Goal: Task Accomplishment & Management: Use online tool/utility

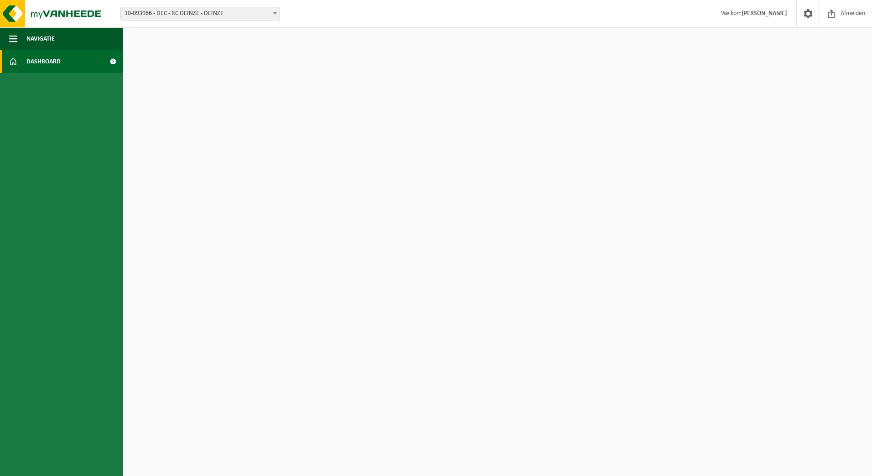
click at [236, 12] on span "10-093966 - DEC - RC DEINZE - DEINZE" at bounding box center [200, 13] width 159 height 13
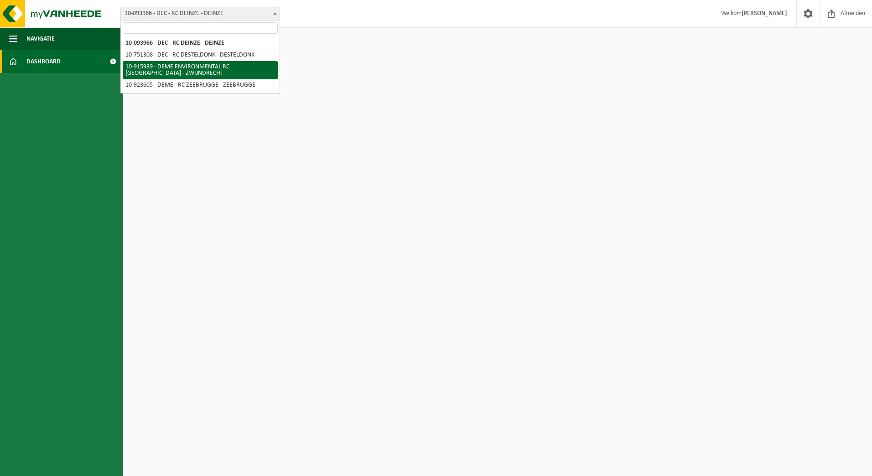
select select "127240"
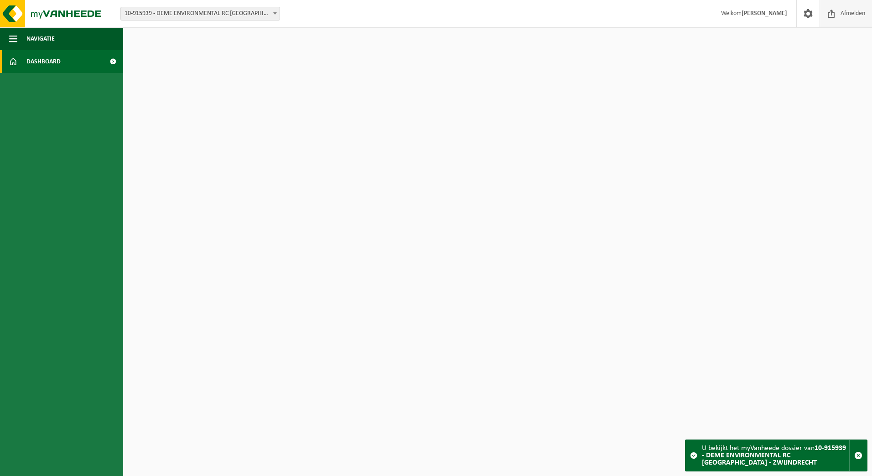
click at [839, 22] on span "Afmelden" at bounding box center [852, 13] width 29 height 27
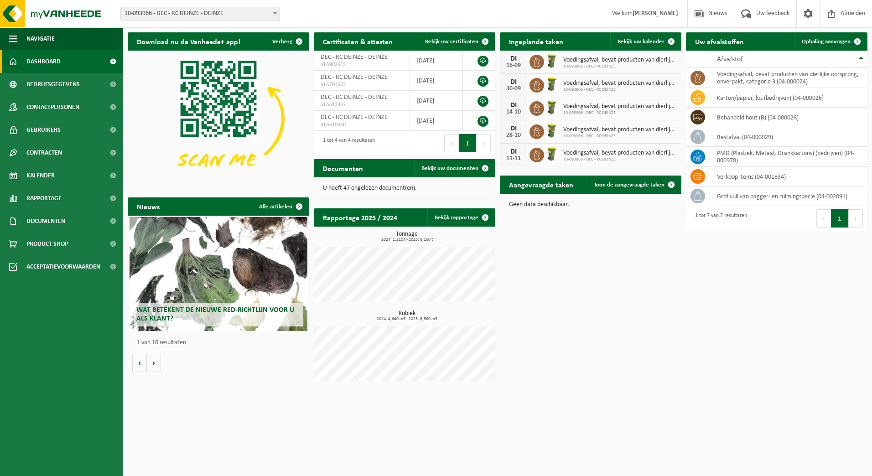
click at [232, 11] on span "10-093966 - DEC - RC DEINZE - DEINZE" at bounding box center [200, 13] width 159 height 13
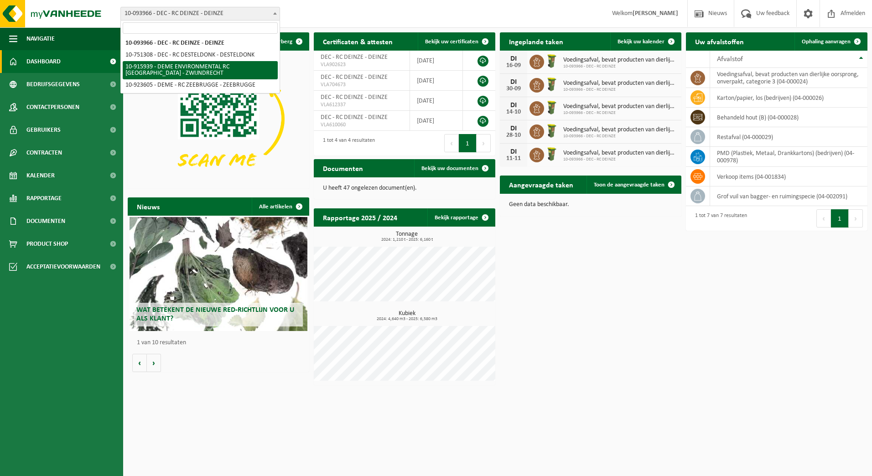
select select "127240"
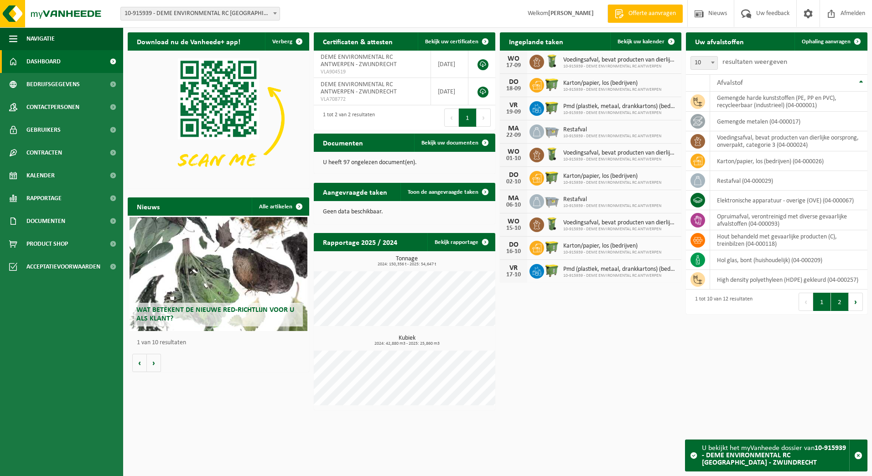
click at [836, 298] on button "2" at bounding box center [840, 302] width 18 height 18
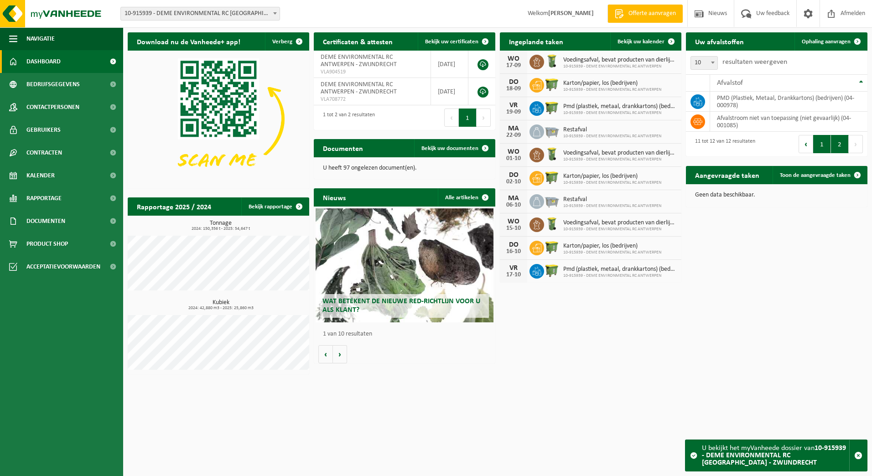
click at [823, 147] on button "1" at bounding box center [822, 144] width 18 height 18
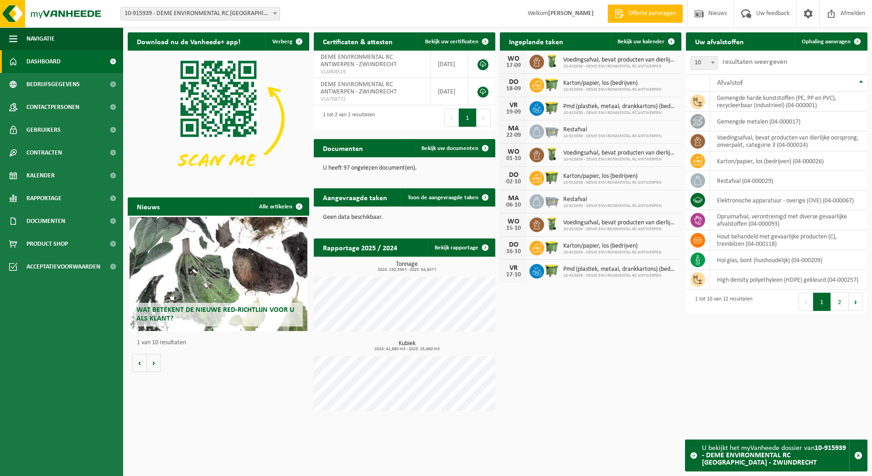
click at [112, 57] on span at bounding box center [113, 61] width 21 height 23
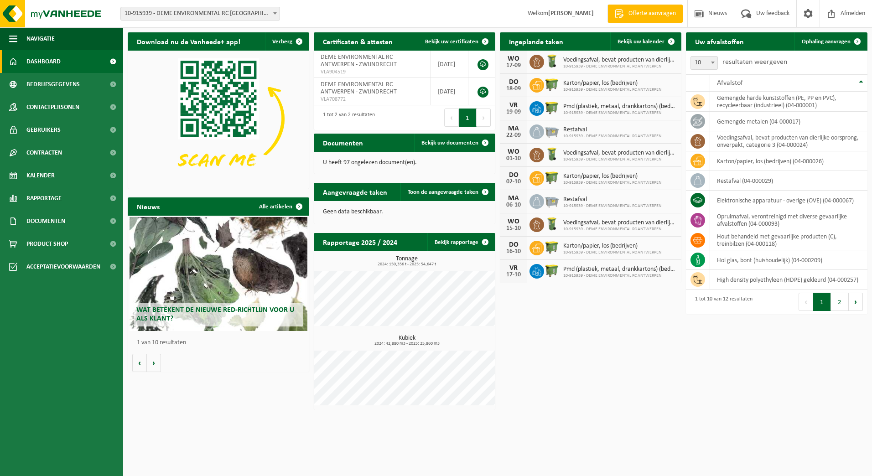
click at [724, 42] on h2 "Uw afvalstoffen" at bounding box center [719, 41] width 67 height 18
click at [836, 43] on span "Ophaling aanvragen" at bounding box center [825, 42] width 49 height 6
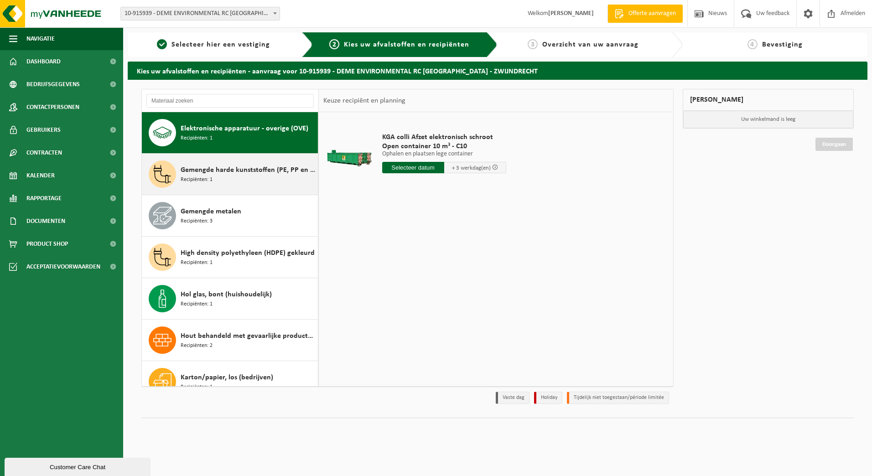
click at [207, 173] on span "Gemengde harde kunststoffen (PE, PP en PVC), recycleerbaar (industrieel)" at bounding box center [248, 170] width 135 height 11
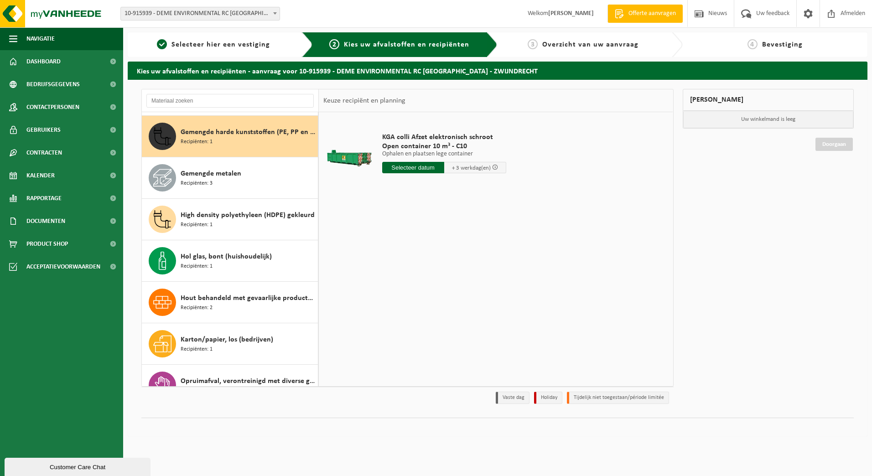
scroll to position [41, 0]
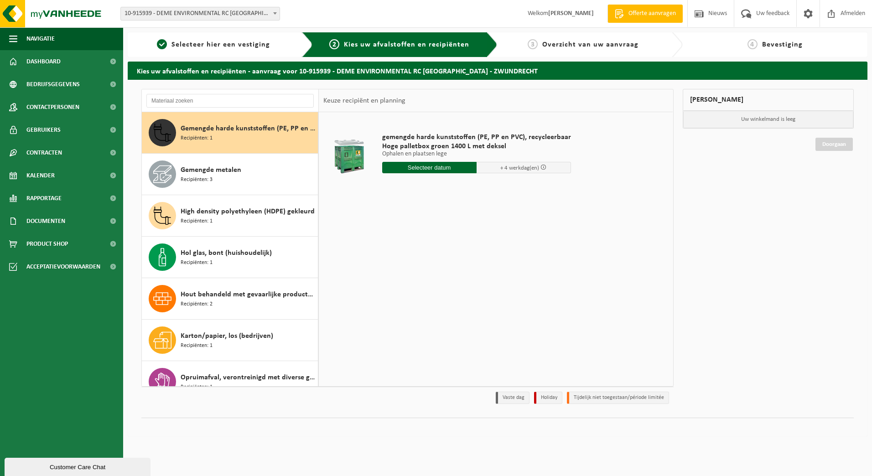
click at [207, 173] on span "Gemengde metalen" at bounding box center [211, 170] width 61 height 11
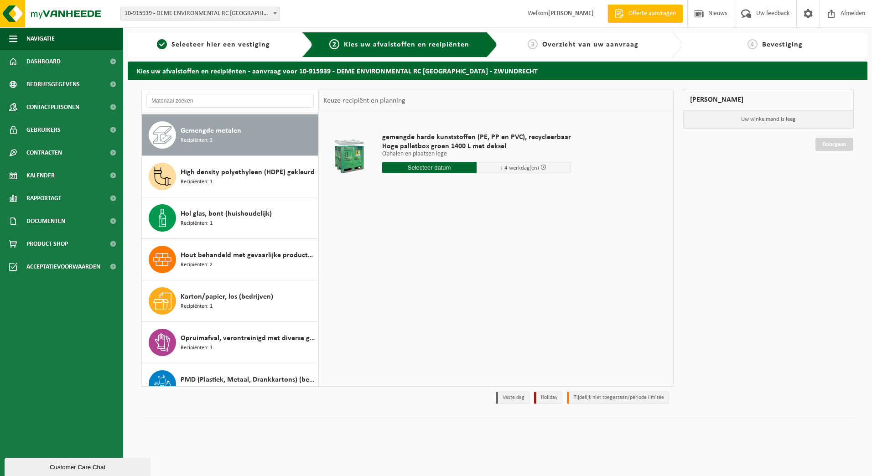
scroll to position [83, 0]
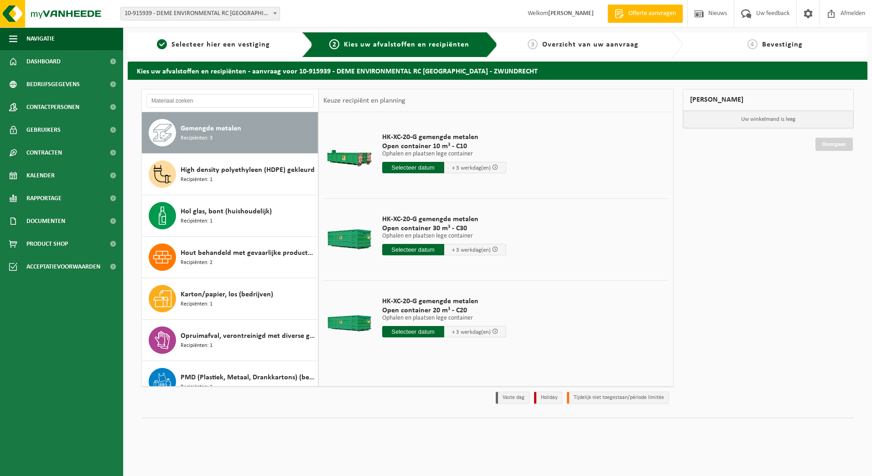
click at [207, 173] on span "High density polyethyleen (HDPE) gekleurd" at bounding box center [248, 170] width 134 height 11
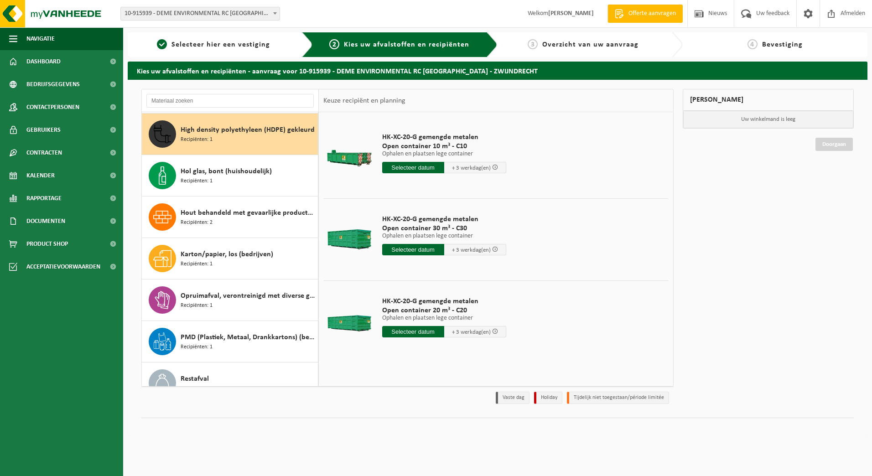
scroll to position [124, 0]
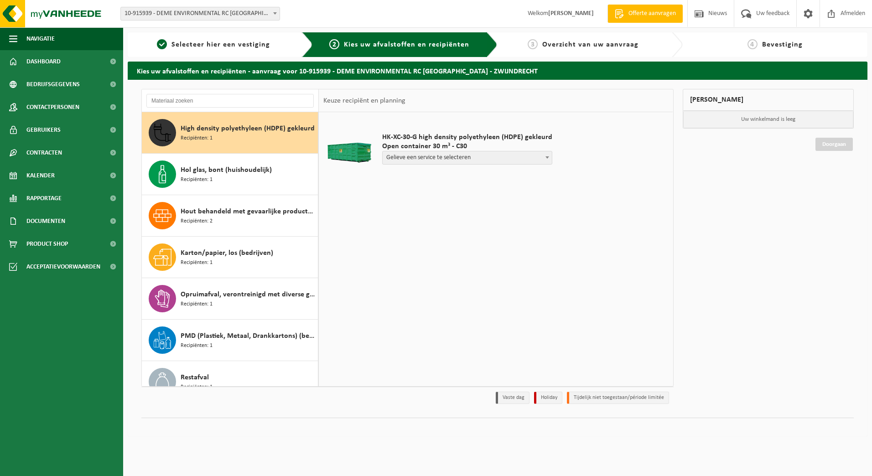
click at [207, 173] on span "Hol glas, bont (huishoudelijk)" at bounding box center [226, 170] width 91 height 11
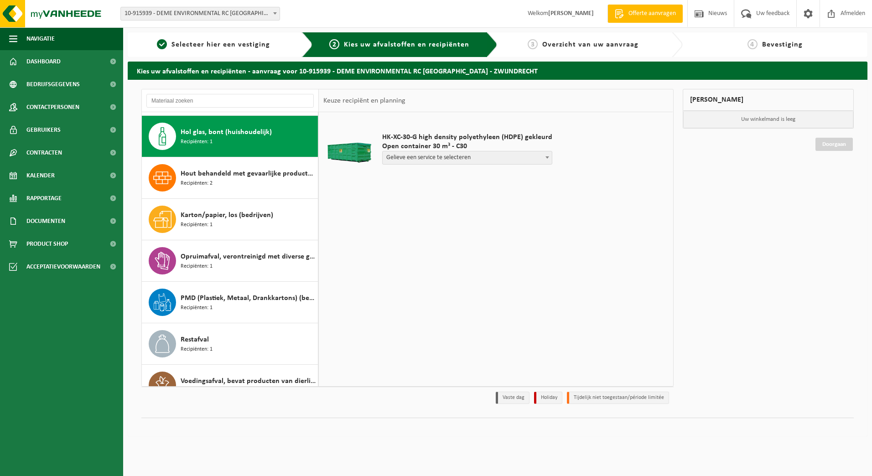
scroll to position [166, 0]
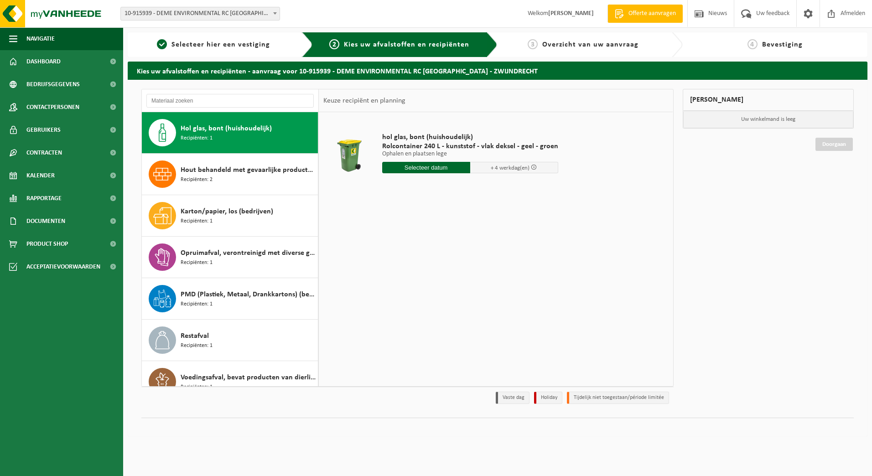
click at [207, 173] on span "Hout behandeld met gevaarlijke producten (C), treinbilzen" at bounding box center [248, 170] width 135 height 11
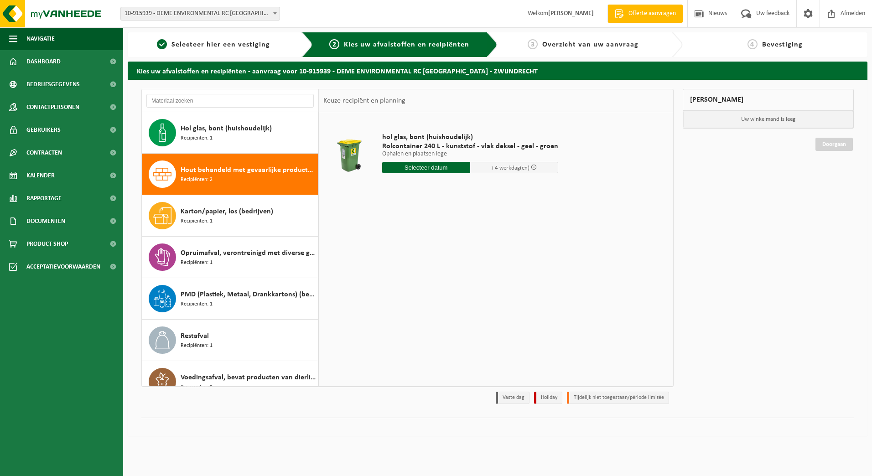
scroll to position [182, 0]
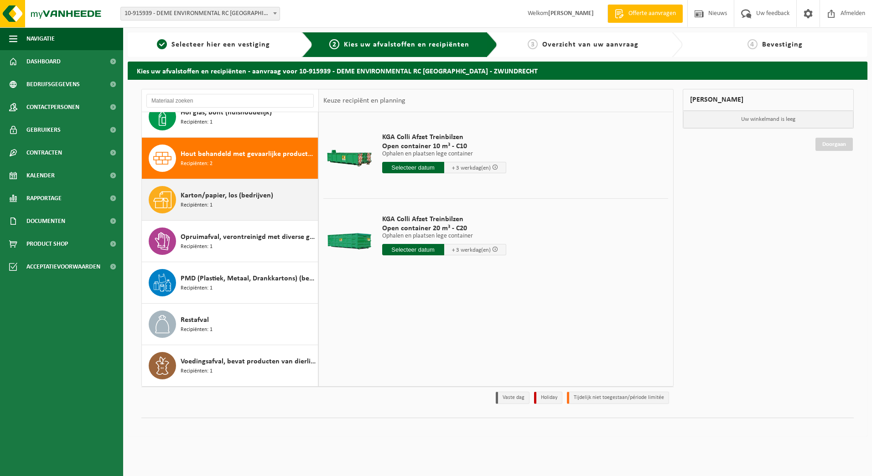
click at [209, 198] on span "Karton/papier, los (bedrijven)" at bounding box center [227, 195] width 93 height 11
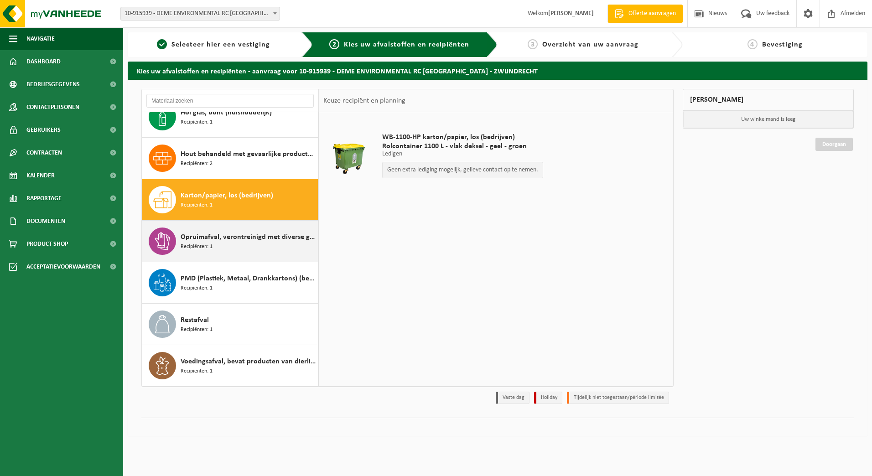
click at [222, 243] on div "Opruimafval, verontreinigd met diverse gevaarlijke afvalstoffen Recipiënten: 1" at bounding box center [248, 240] width 135 height 27
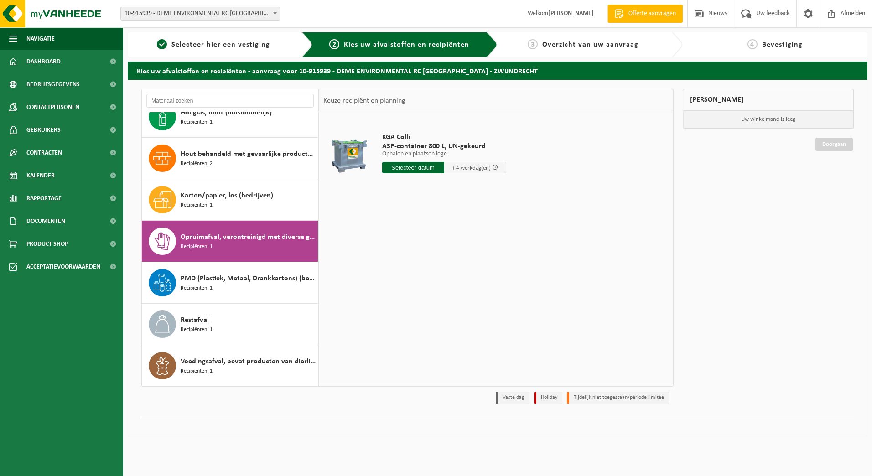
click at [411, 170] on input "text" at bounding box center [413, 167] width 62 height 11
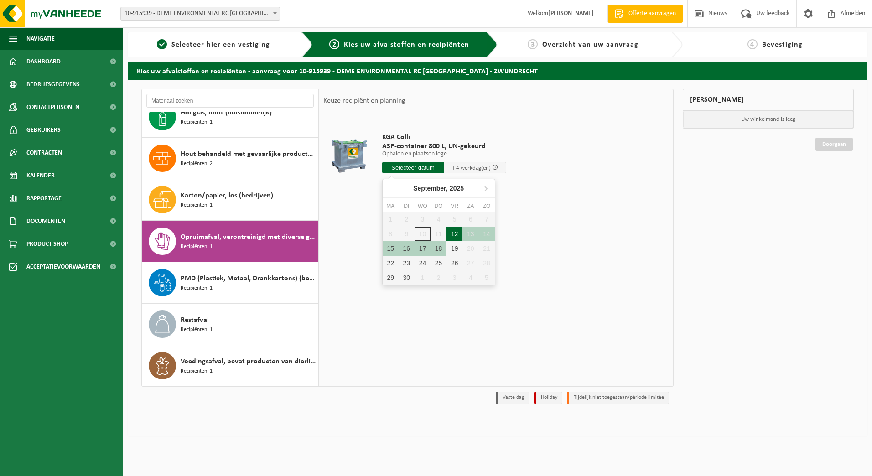
click at [454, 235] on div "12" at bounding box center [454, 234] width 16 height 15
type input "Van 2025-09-12"
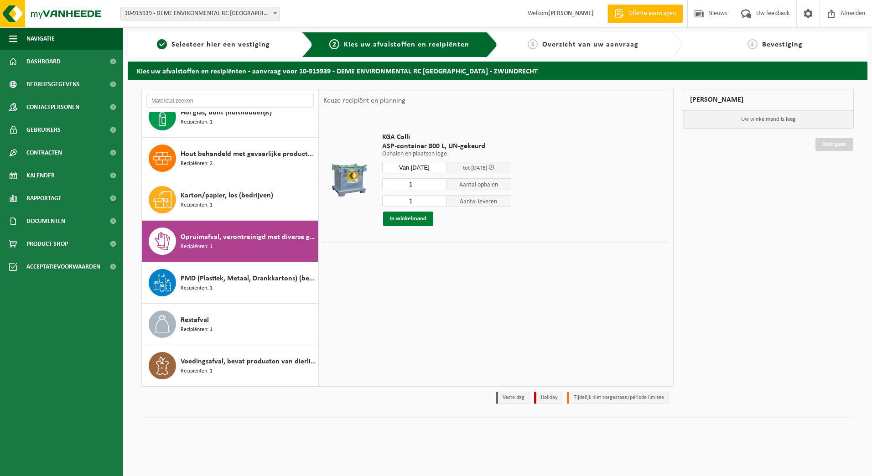
click at [392, 217] on button "In winkelmand" at bounding box center [408, 219] width 50 height 15
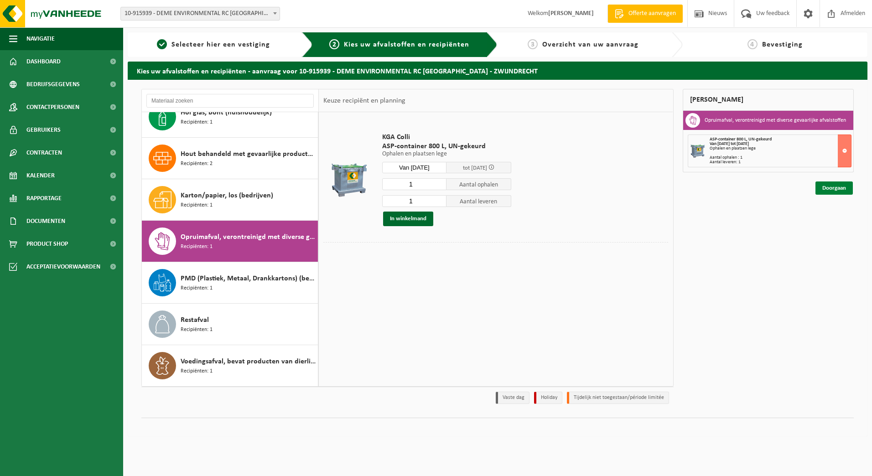
click at [820, 185] on link "Doorgaan" at bounding box center [833, 187] width 37 height 13
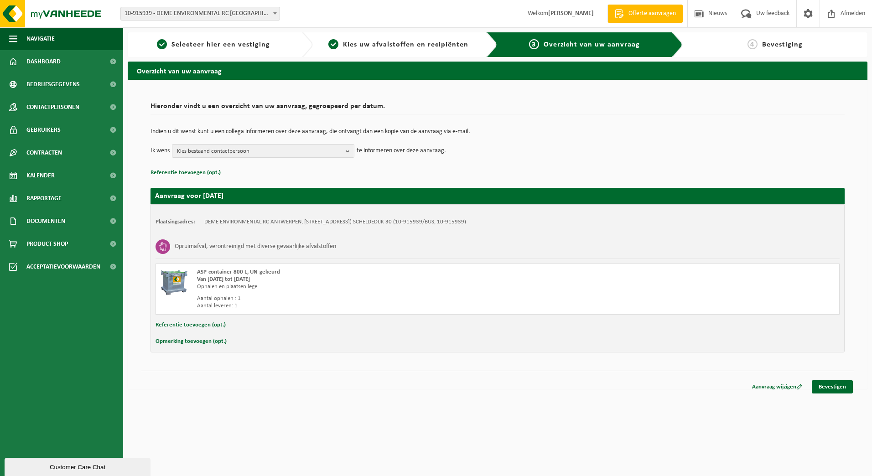
click at [320, 141] on td "Indien u dit wenst kunt u een collega informeren over deze aanvraag, die ontvan…" at bounding box center [497, 136] width 694 height 15
click at [315, 147] on span "Kies bestaand contactpersoon" at bounding box center [259, 152] width 165 height 14
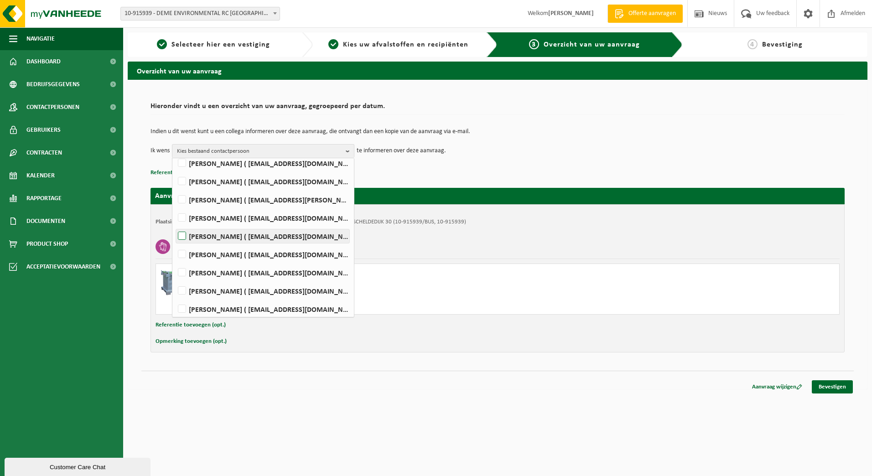
scroll to position [187, 0]
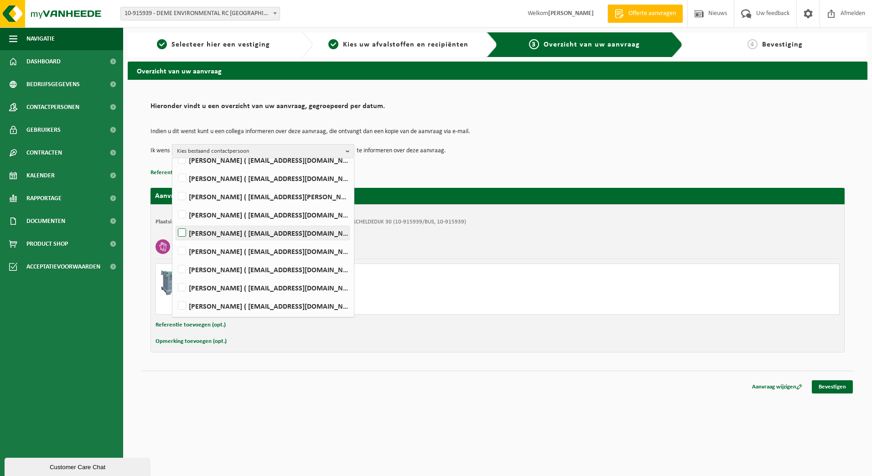
click at [217, 229] on label "Sandy Nassel ( nassel.sandy@deme-group.com )" at bounding box center [262, 233] width 173 height 14
click at [175, 222] on input "Sandy Nassel ( nassel.sandy@deme-group.com )" at bounding box center [174, 221] width 0 height 0
checkbox input "true"
click at [601, 377] on div "Aanvraag wijzigen Bevestigen" at bounding box center [497, 376] width 712 height 10
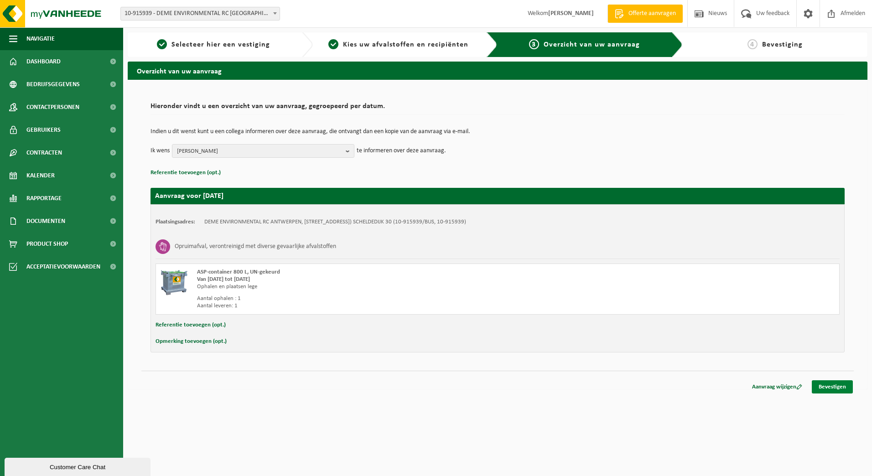
click at [820, 382] on link "Bevestigen" at bounding box center [831, 386] width 41 height 13
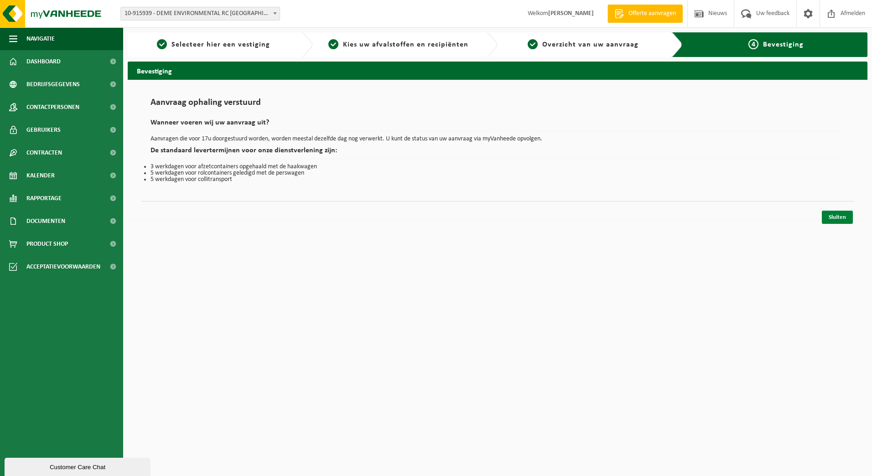
click at [839, 220] on link "Sluiten" at bounding box center [836, 217] width 31 height 13
